Goal: Check status: Check status

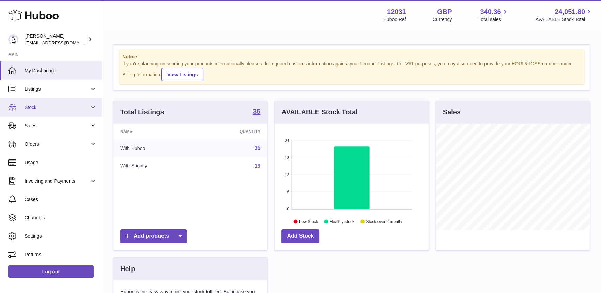
scroll to position [106, 154]
click at [45, 106] on span "Stock" at bounding box center [57, 107] width 65 height 6
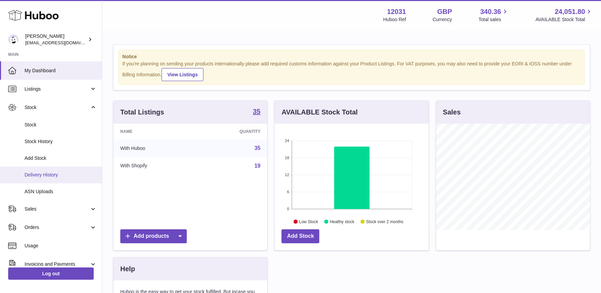
click at [50, 168] on link "Delivery History" at bounding box center [51, 175] width 102 height 17
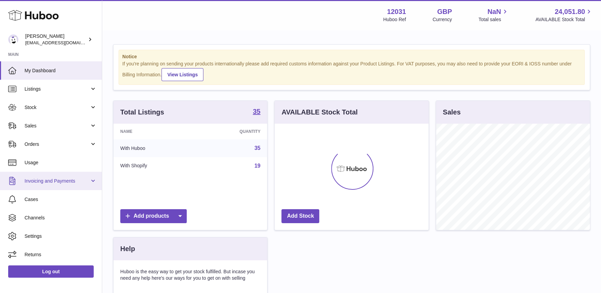
scroll to position [106, 154]
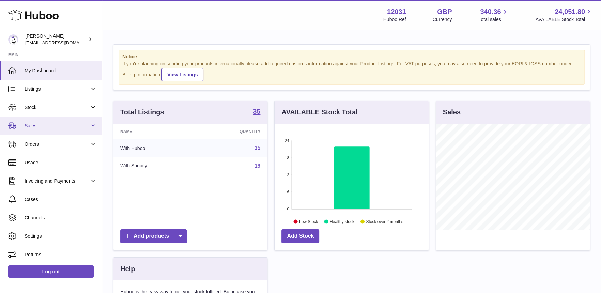
click at [38, 127] on span "Sales" at bounding box center [57, 126] width 65 height 6
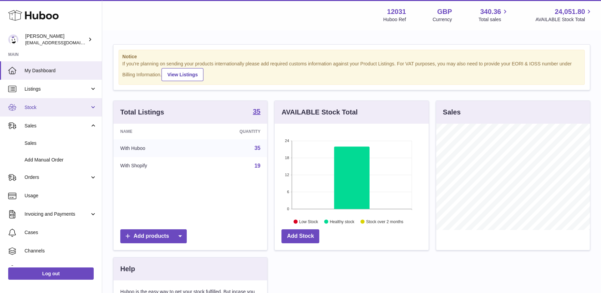
click at [38, 114] on link "Stock" at bounding box center [51, 107] width 102 height 18
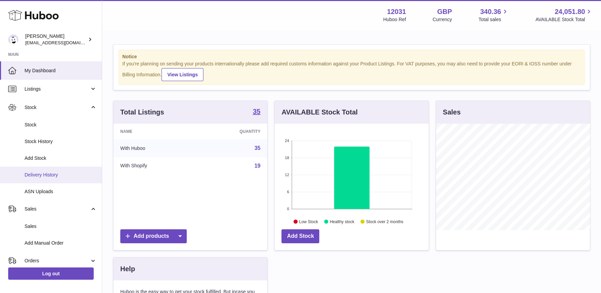
click at [30, 172] on span "Delivery History" at bounding box center [61, 175] width 72 height 6
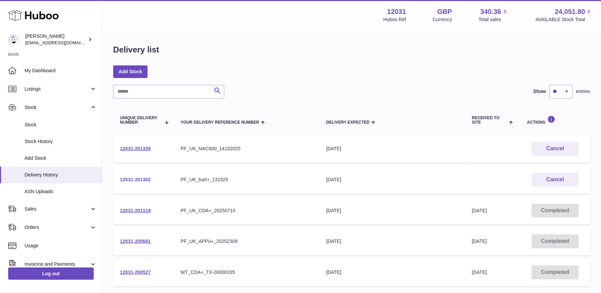
click at [124, 181] on link "12031-201302" at bounding box center [135, 179] width 31 height 5
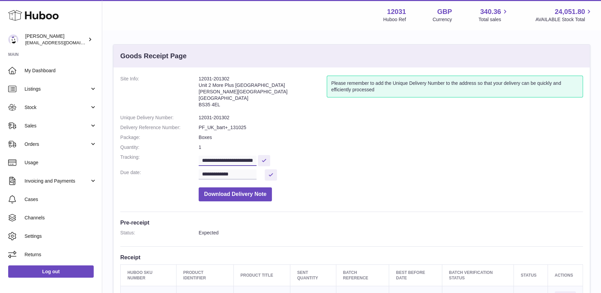
scroll to position [0, 11]
drag, startPoint x: 235, startPoint y: 160, endPoint x: 330, endPoint y: 168, distance: 95.0
click at [330, 168] on dl "**********" at bounding box center [351, 140] width 463 height 129
drag, startPoint x: 27, startPoint y: 68, endPoint x: 29, endPoint y: 1, distance: 67.8
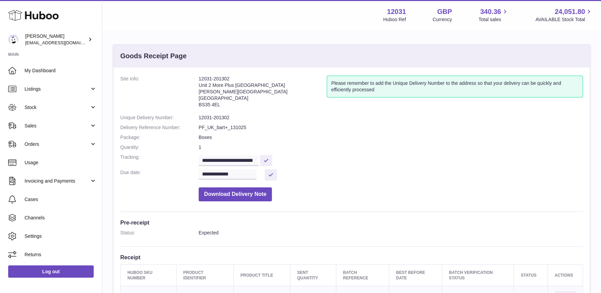
click at [27, 68] on span "My Dashboard" at bounding box center [61, 70] width 72 height 6
